Goal: Find specific fact: Find specific page/section

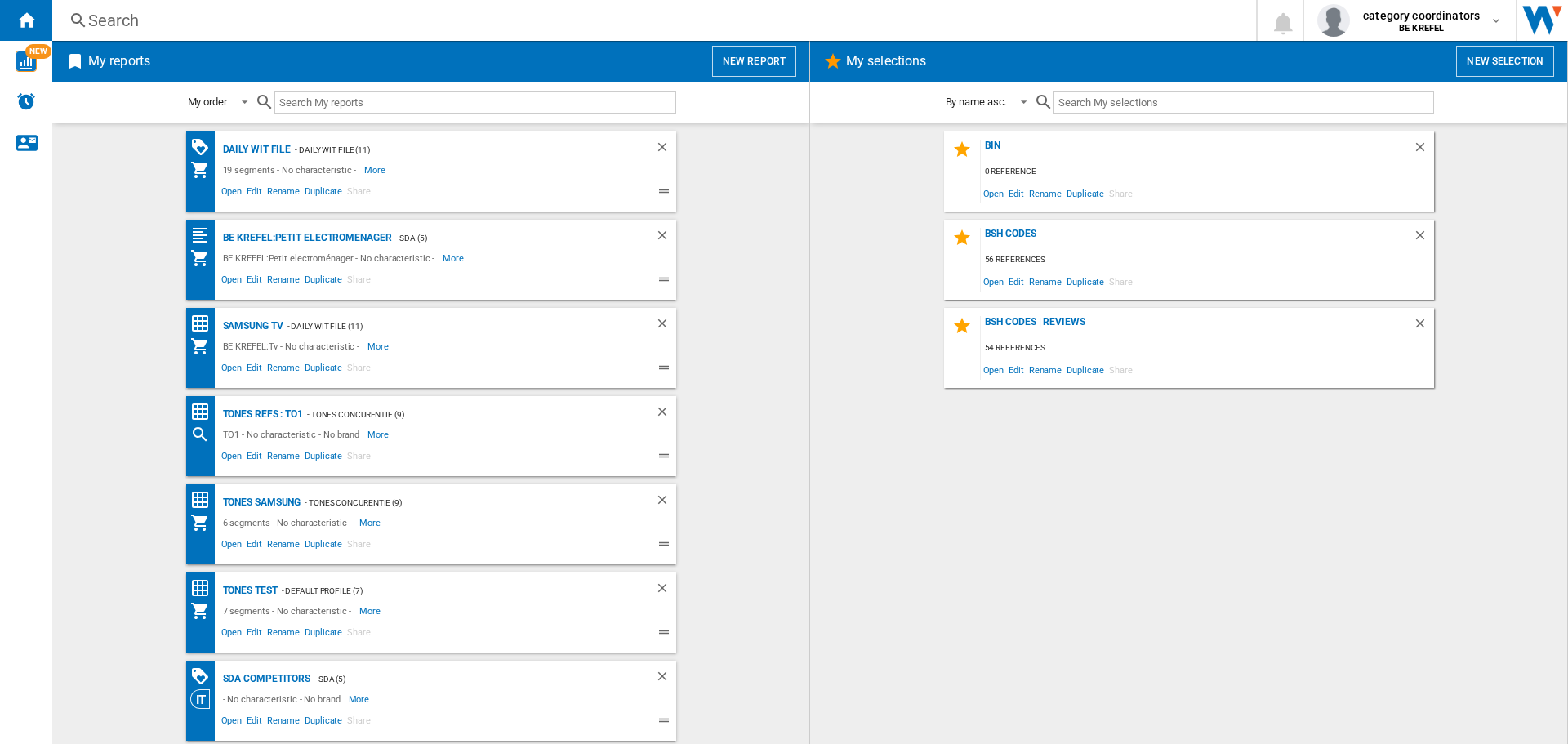
click at [263, 158] on div "Daily WIT file" at bounding box center [255, 150] width 73 height 21
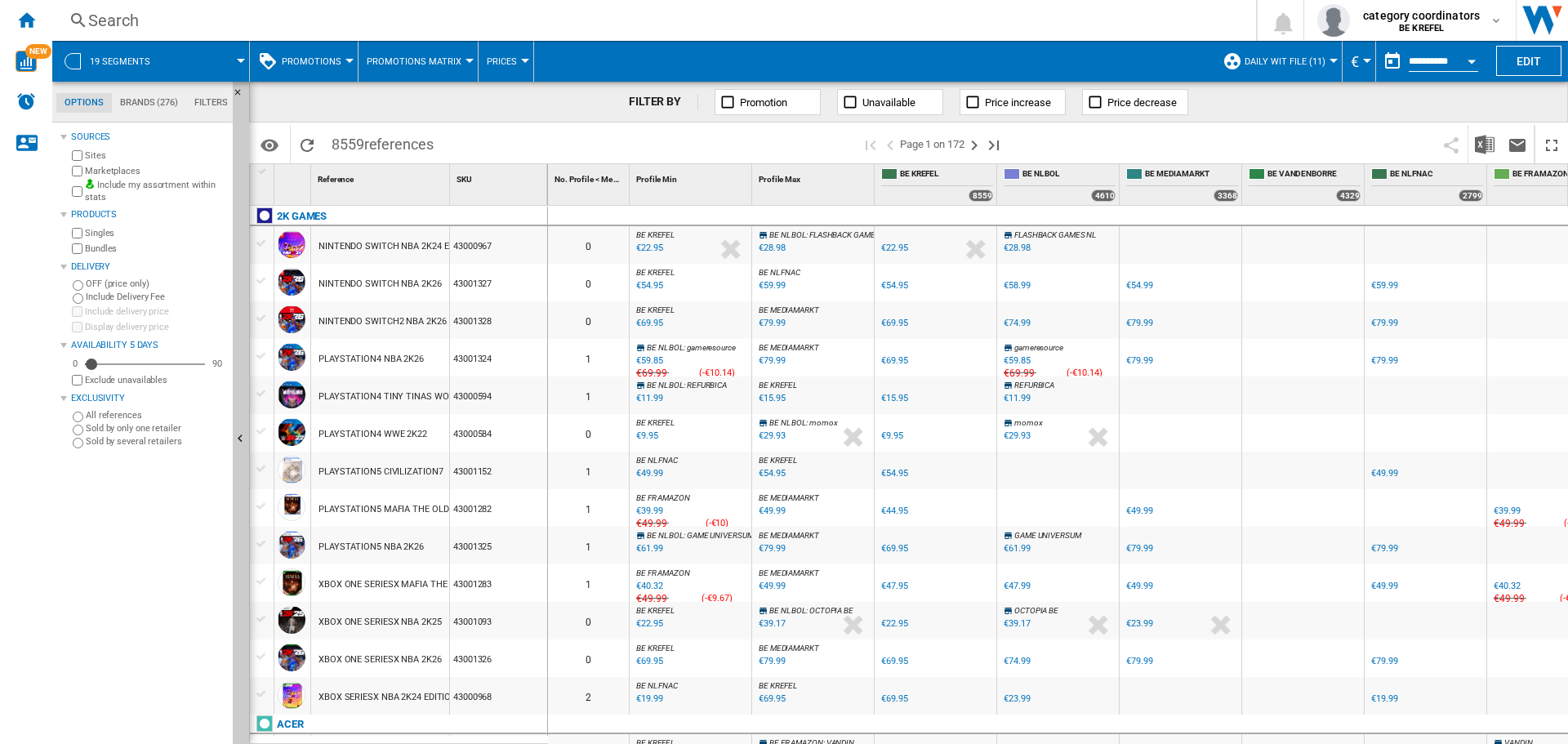
click at [313, 63] on span "Promotions" at bounding box center [311, 61] width 60 height 10
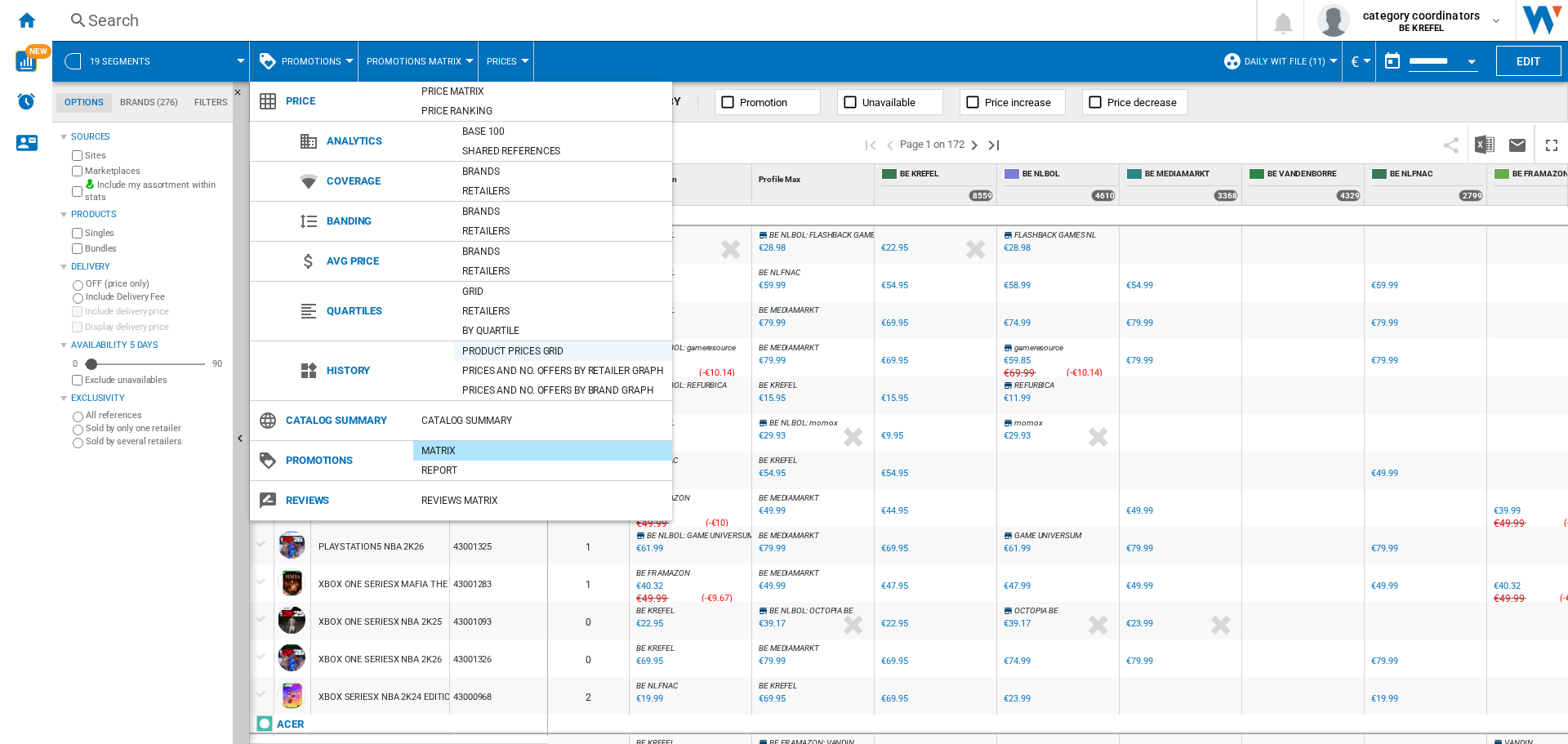
click at [503, 350] on div "Product prices grid" at bounding box center [563, 351] width 218 height 17
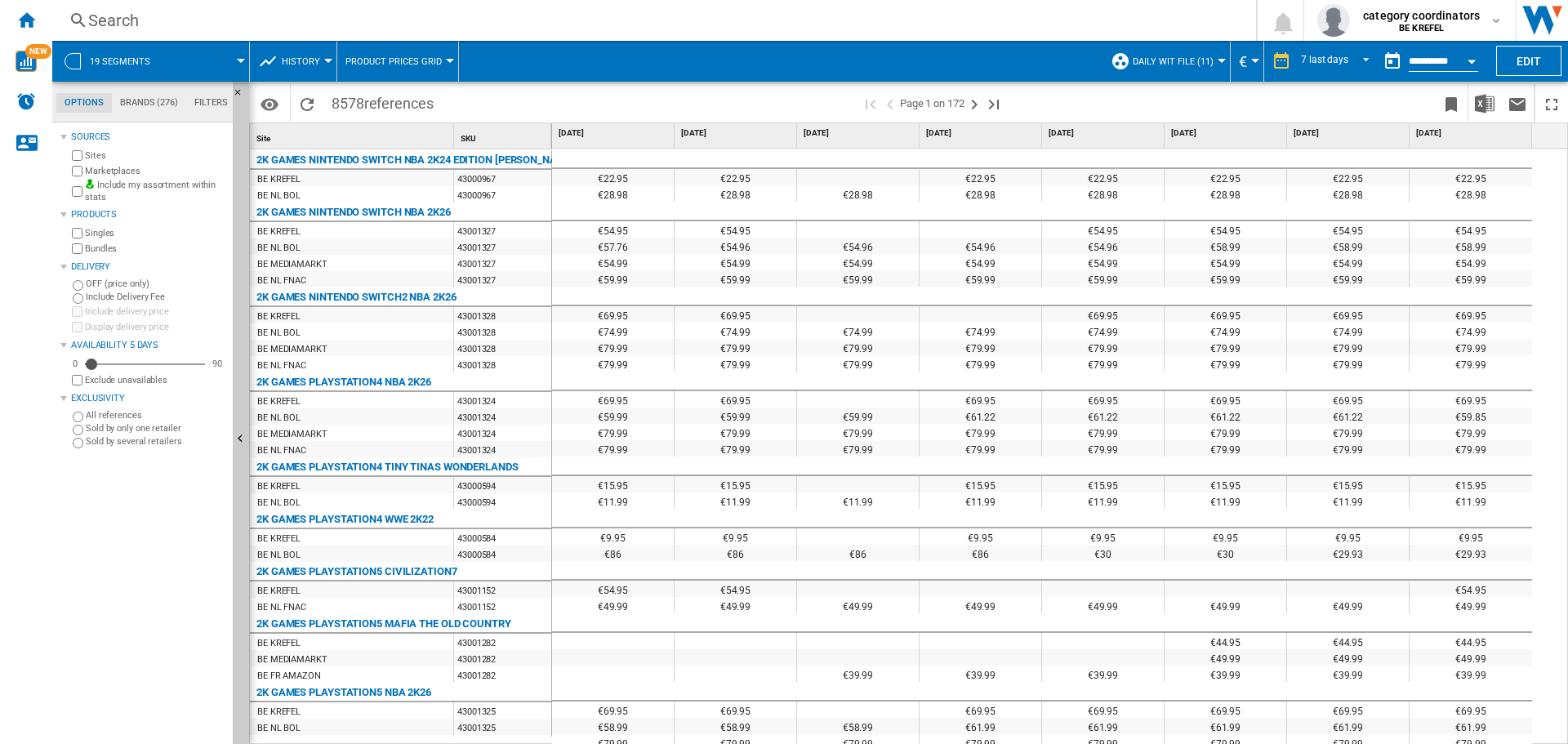
click at [319, 62] on button "History" at bounding box center [305, 62] width 47 height 41
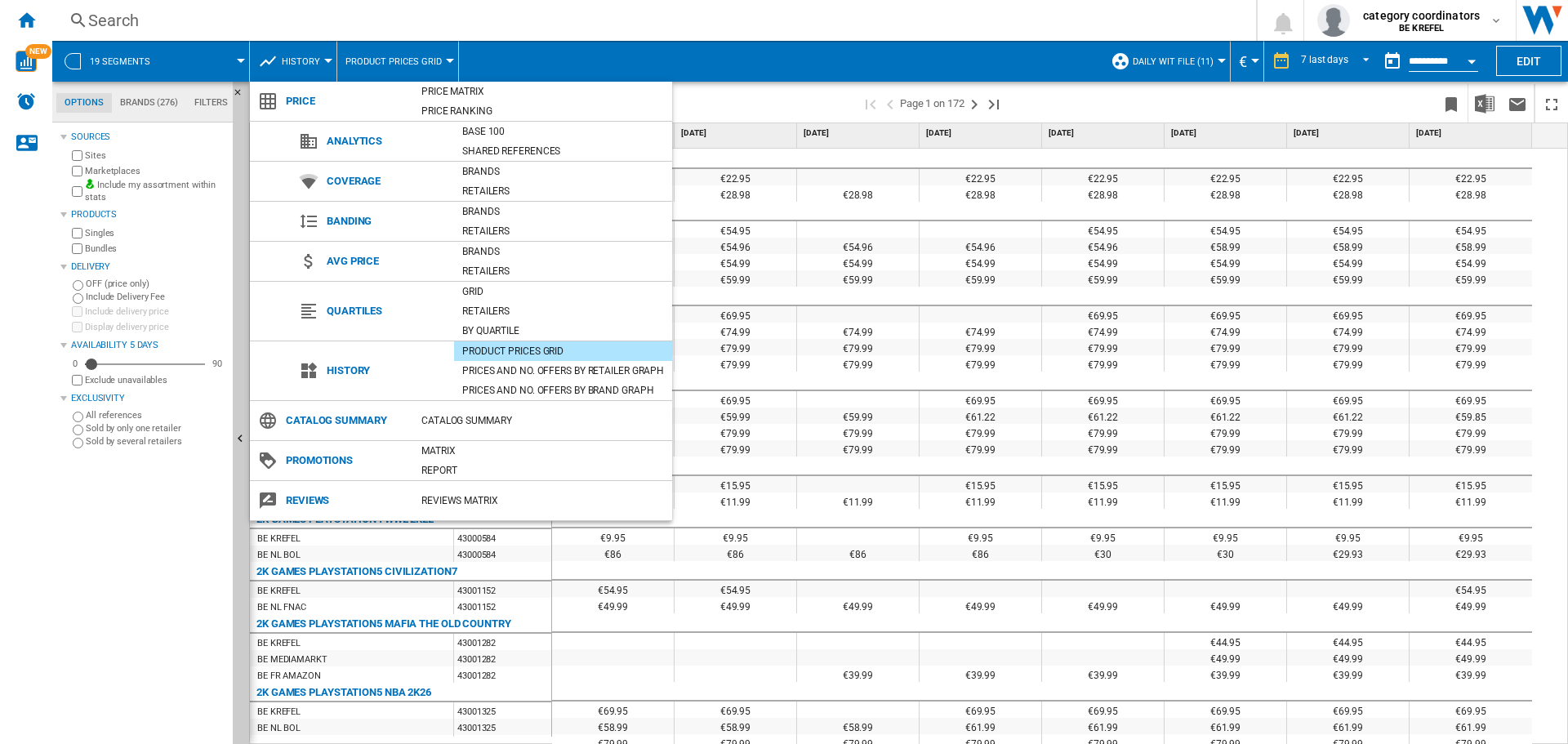
click at [735, 52] on md-backdrop at bounding box center [784, 372] width 1568 height 744
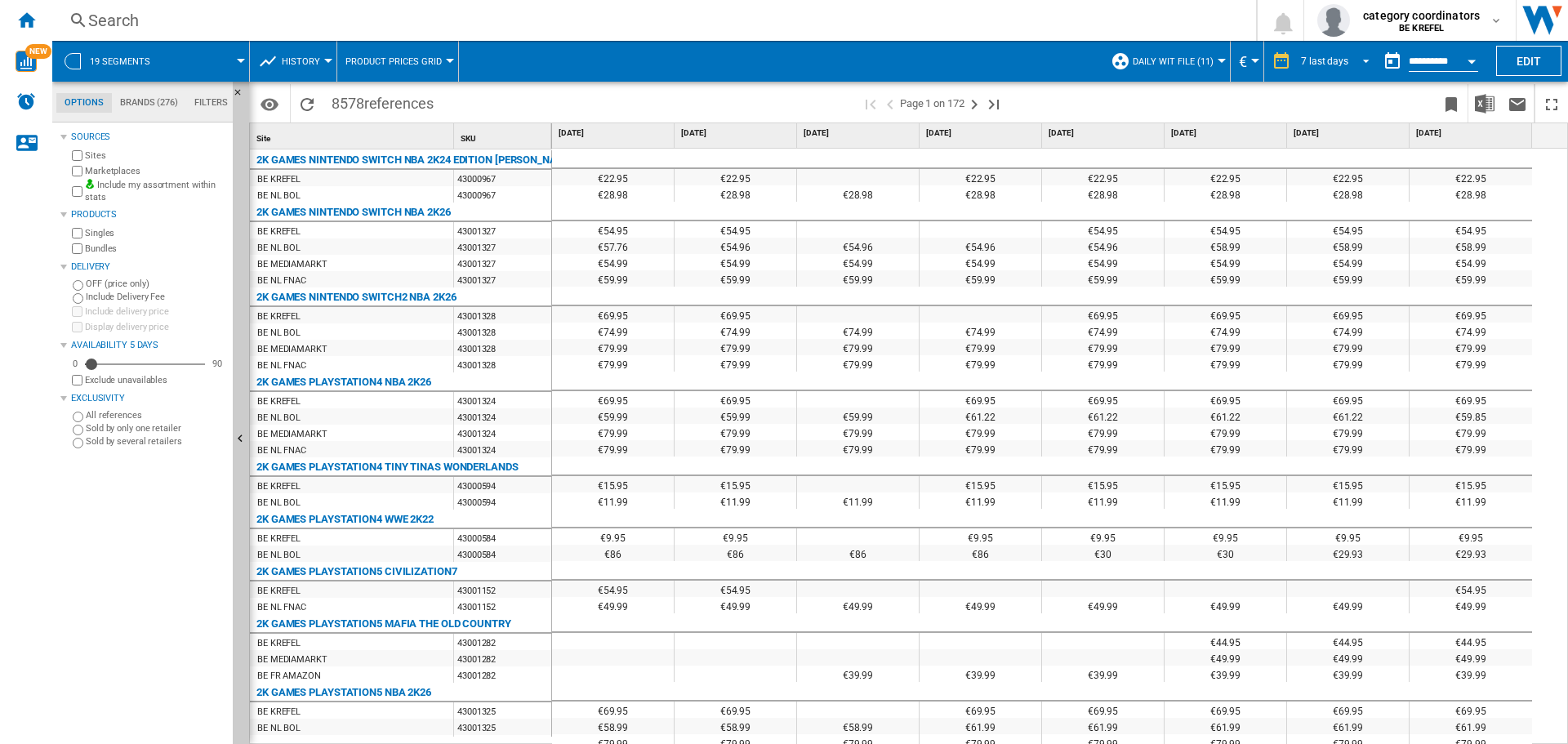
click at [1327, 62] on div "7 last days" at bounding box center [1325, 62] width 48 height 11
click at [529, 61] on md-backdrop at bounding box center [784, 372] width 1568 height 744
click at [97, 22] on div "Search" at bounding box center [651, 21] width 1125 height 23
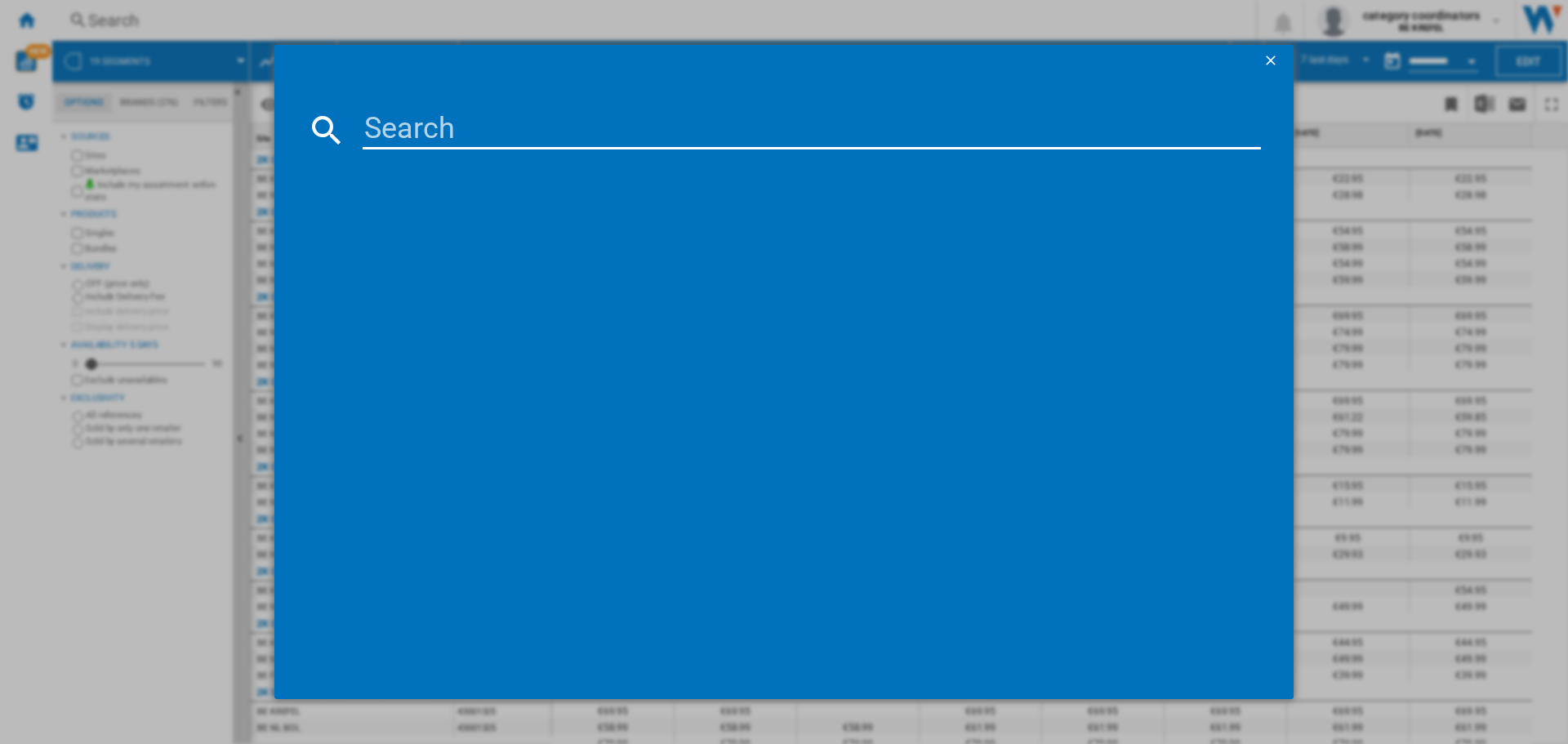
click at [511, 146] on input at bounding box center [812, 130] width 899 height 39
type input "12002639"
click at [488, 231] on div "WHIRLPOOL WBC3C26X INOX" at bounding box center [795, 236] width 882 height 17
